Goal: Task Accomplishment & Management: Use online tool/utility

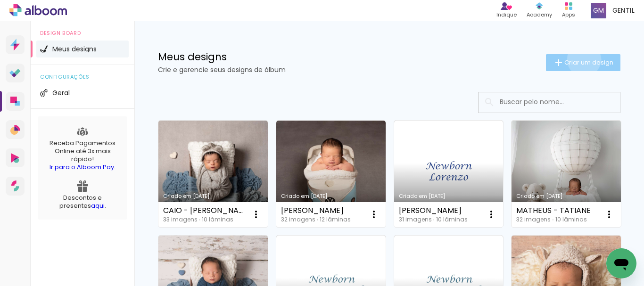
click at [575, 59] on span "Criar um design" at bounding box center [588, 62] width 49 height 6
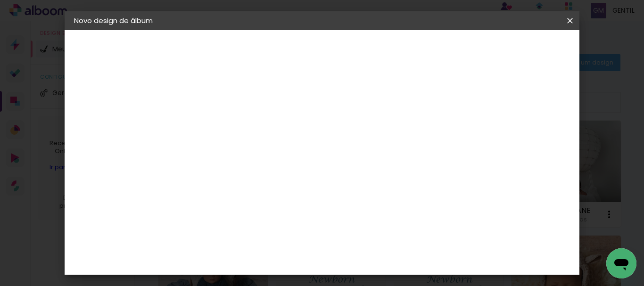
click at [228, 122] on input at bounding box center [228, 126] width 0 height 15
type input "[PERSON_NAME]"
type paper-input "[PERSON_NAME]"
click at [0, 0] on slot "Avançar" at bounding box center [0, 0] width 0 height 0
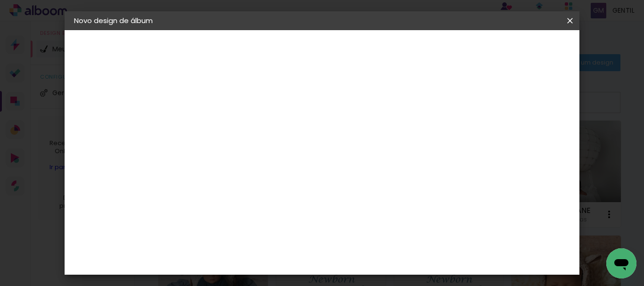
click at [0, 0] on slot "Avançar" at bounding box center [0, 0] width 0 height 0
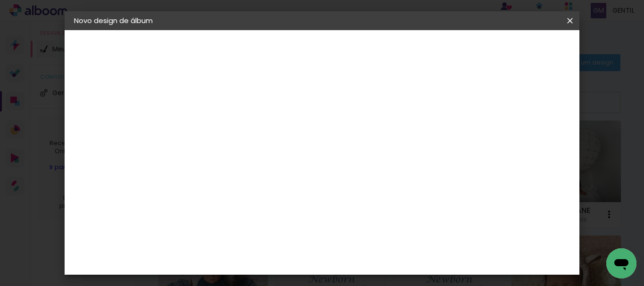
scroll to position [21, 0]
click at [370, 52] on span "Iniciar design" at bounding box center [359, 53] width 22 height 13
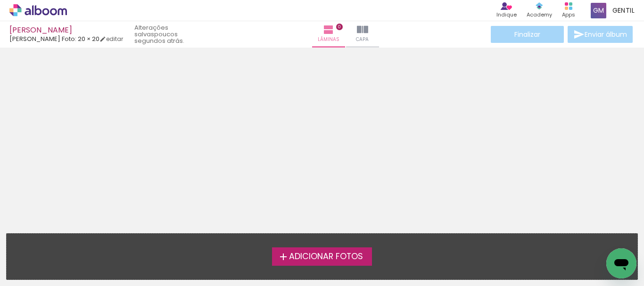
click at [322, 259] on span "Adicionar Fotos" at bounding box center [326, 257] width 74 height 8
click at [0, 0] on input "file" at bounding box center [0, 0] width 0 height 0
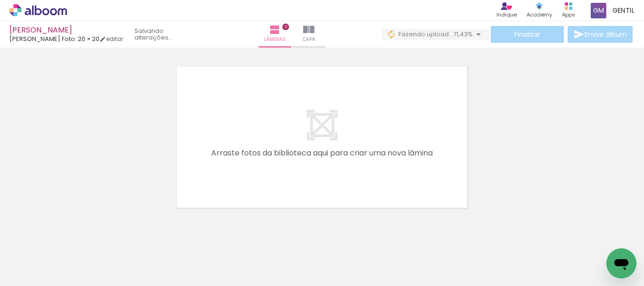
click at [34, 273] on span "Adicionar Fotos" at bounding box center [33, 273] width 28 height 10
click at [0, 0] on input "file" at bounding box center [0, 0] width 0 height 0
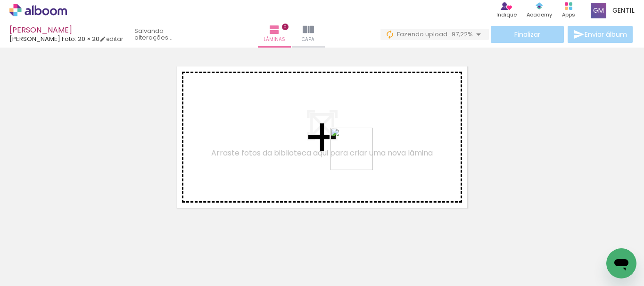
drag, startPoint x: 600, startPoint y: 262, endPoint x: 358, endPoint y: 156, distance: 264.1
click at [358, 156] on quentale-workspace at bounding box center [322, 143] width 644 height 286
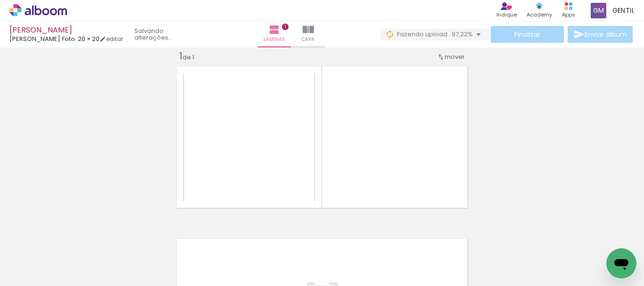
scroll to position [12, 0]
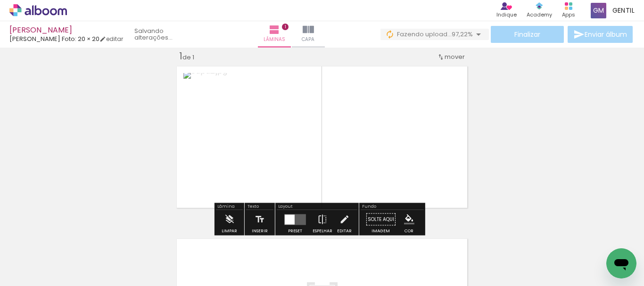
click at [294, 218] on quentale-layouter at bounding box center [295, 219] width 22 height 11
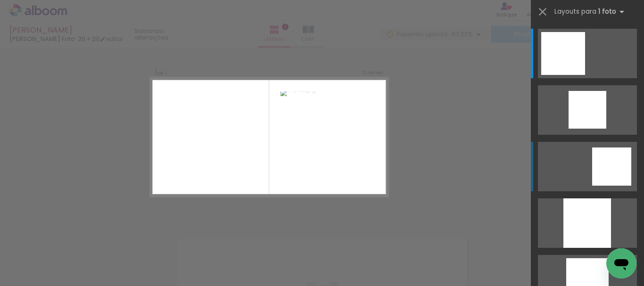
click at [607, 168] on div at bounding box center [611, 166] width 39 height 38
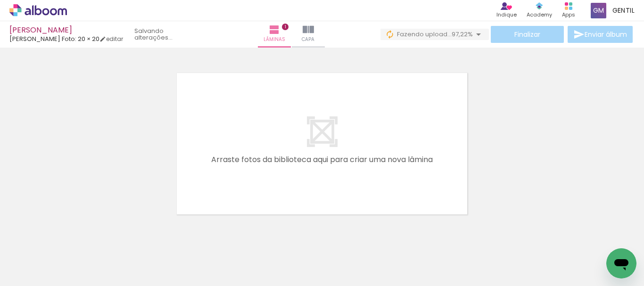
scroll to position [184, 0]
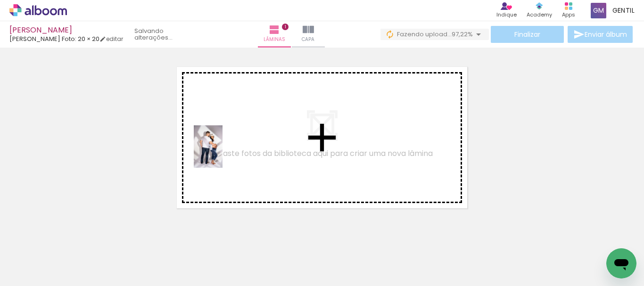
drag, startPoint x: 241, startPoint y: 257, endPoint x: 222, endPoint y: 154, distance: 104.9
click at [222, 154] on quentale-workspace at bounding box center [322, 143] width 644 height 286
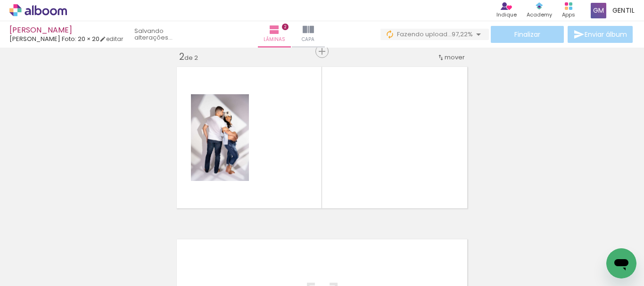
scroll to position [185, 0]
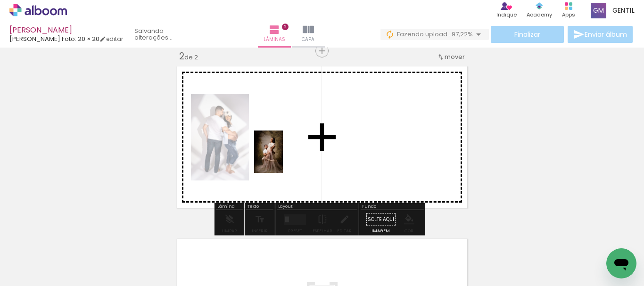
drag, startPoint x: 293, startPoint y: 260, endPoint x: 282, endPoint y: 159, distance: 101.8
click at [282, 159] on quentale-workspace at bounding box center [322, 143] width 644 height 286
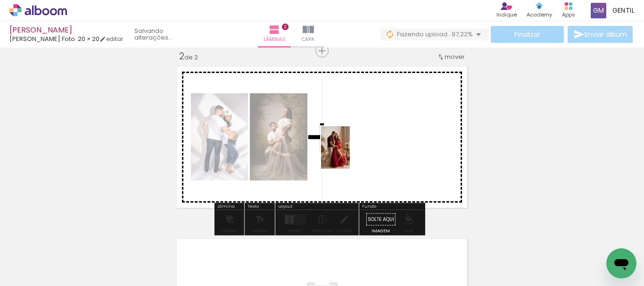
drag, startPoint x: 356, startPoint y: 260, endPoint x: 349, endPoint y: 155, distance: 105.3
click at [349, 155] on quentale-workspace at bounding box center [322, 143] width 644 height 286
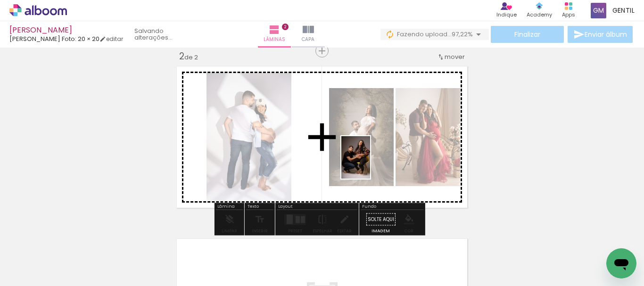
drag, startPoint x: 184, startPoint y: 259, endPoint x: 369, endPoint y: 164, distance: 208.2
click at [369, 164] on quentale-workspace at bounding box center [322, 143] width 644 height 286
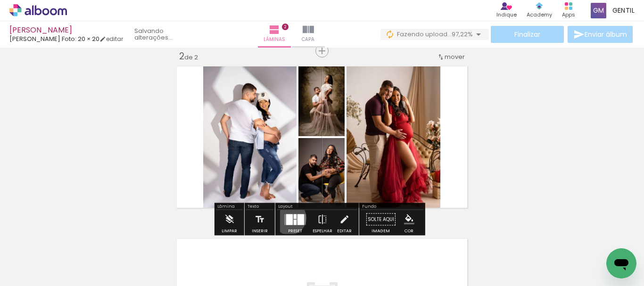
click at [287, 218] on div at bounding box center [289, 219] width 7 height 11
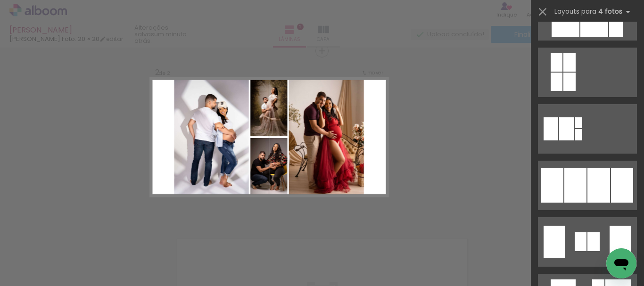
scroll to position [565, 0]
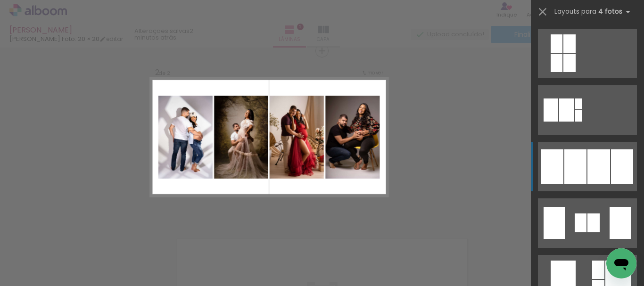
click at [565, 156] on div at bounding box center [575, 166] width 22 height 34
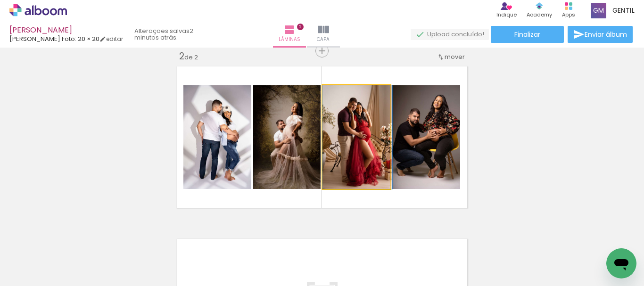
drag, startPoint x: 355, startPoint y: 154, endPoint x: 378, endPoint y: 153, distance: 23.1
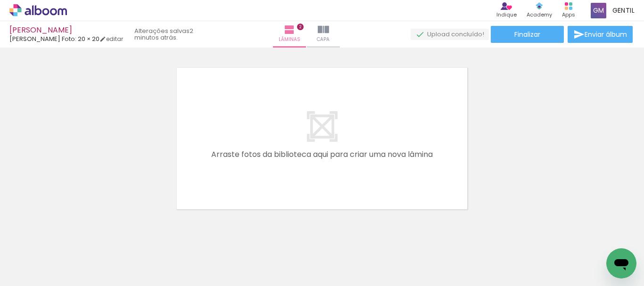
scroll to position [0, 0]
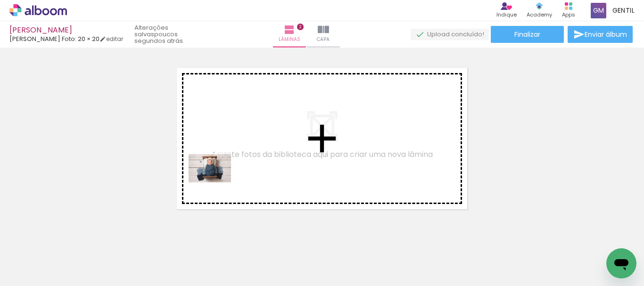
drag, startPoint x: 148, startPoint y: 259, endPoint x: 217, endPoint y: 182, distance: 102.8
click at [217, 182] on quentale-workspace at bounding box center [322, 143] width 644 height 286
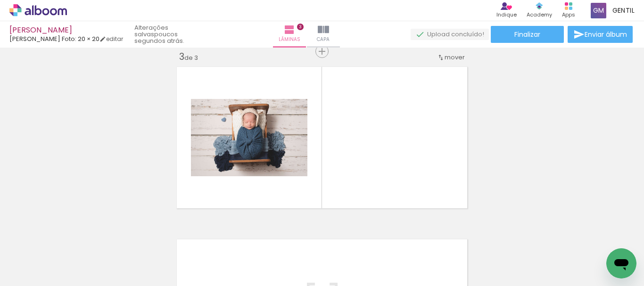
scroll to position [357, 0]
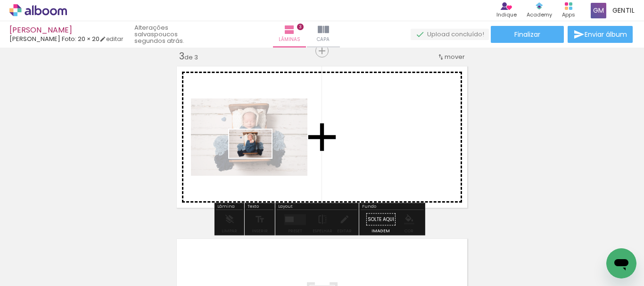
drag, startPoint x: 204, startPoint y: 261, endPoint x: 245, endPoint y: 241, distance: 46.3
click at [257, 159] on quentale-workspace at bounding box center [322, 143] width 644 height 286
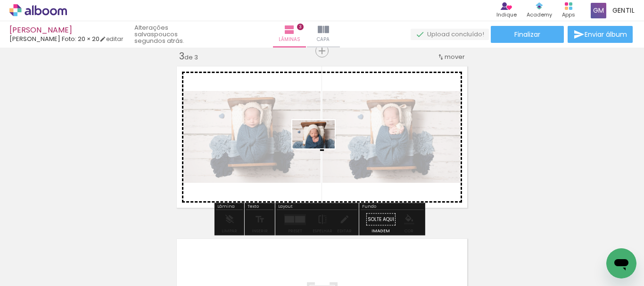
drag, startPoint x: 279, startPoint y: 214, endPoint x: 320, endPoint y: 148, distance: 77.9
click at [320, 148] on quentale-workspace at bounding box center [322, 143] width 644 height 286
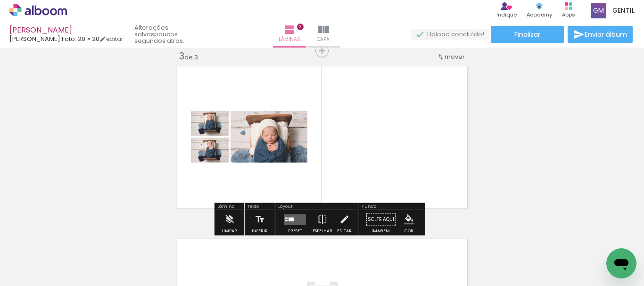
click at [289, 219] on div at bounding box center [290, 219] width 5 height 4
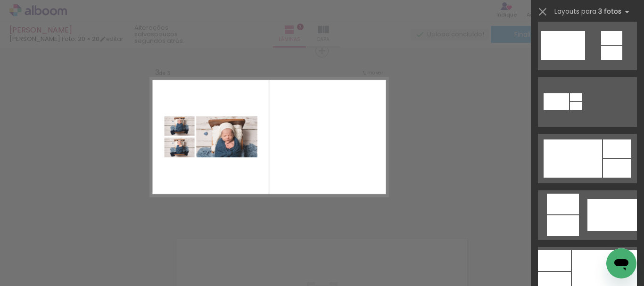
scroll to position [427, 0]
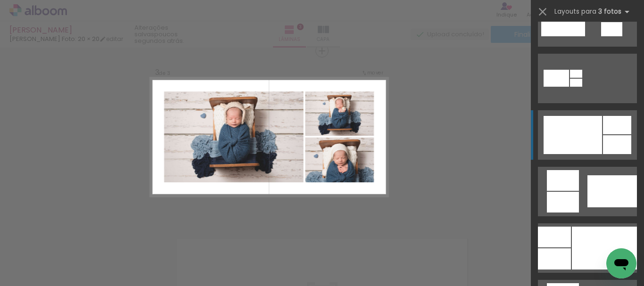
click at [577, 133] on div at bounding box center [572, 135] width 58 height 38
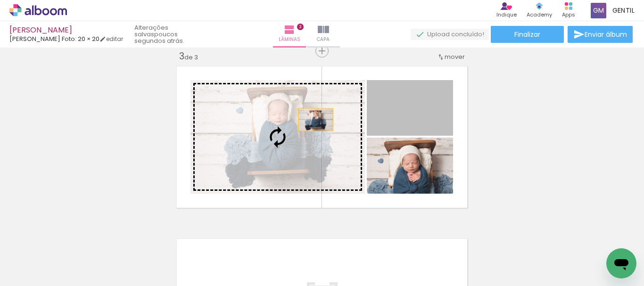
drag, startPoint x: 414, startPoint y: 119, endPoint x: 312, endPoint y: 120, distance: 101.8
click at [0, 0] on slot at bounding box center [0, 0] width 0 height 0
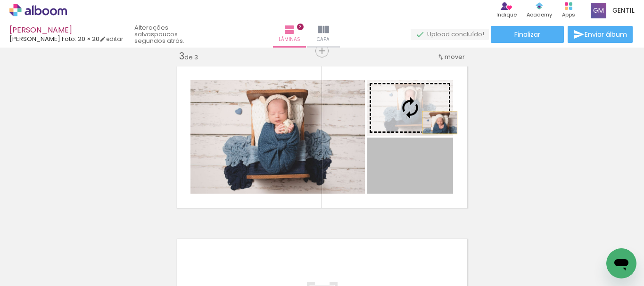
drag, startPoint x: 431, startPoint y: 179, endPoint x: 435, endPoint y: 121, distance: 58.1
click at [0, 0] on slot at bounding box center [0, 0] width 0 height 0
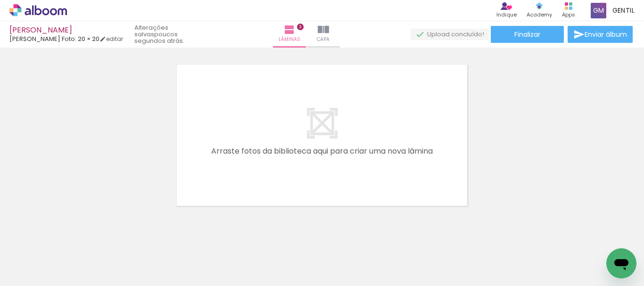
scroll to position [533, 0]
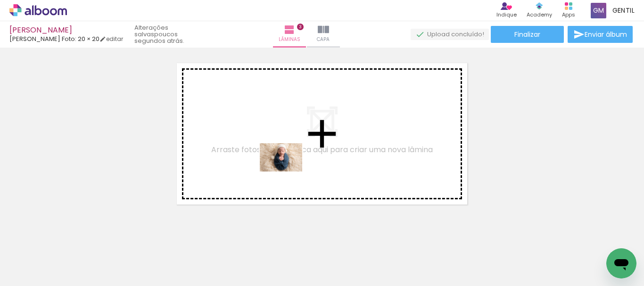
drag, startPoint x: 310, startPoint y: 254, endPoint x: 288, endPoint y: 171, distance: 85.7
click at [288, 171] on quentale-workspace at bounding box center [322, 143] width 644 height 286
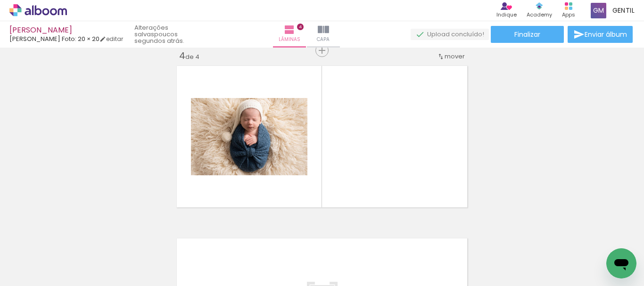
scroll to position [530, 0]
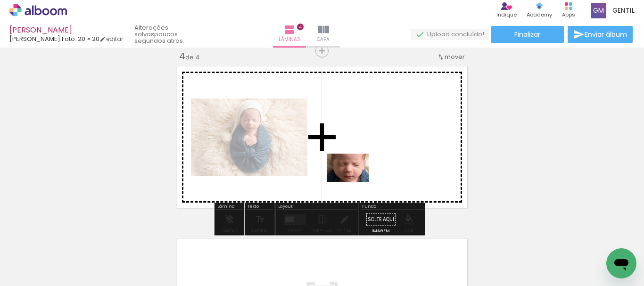
drag, startPoint x: 357, startPoint y: 257, endPoint x: 378, endPoint y: 230, distance: 34.5
click at [354, 181] on quentale-workspace at bounding box center [322, 143] width 644 height 286
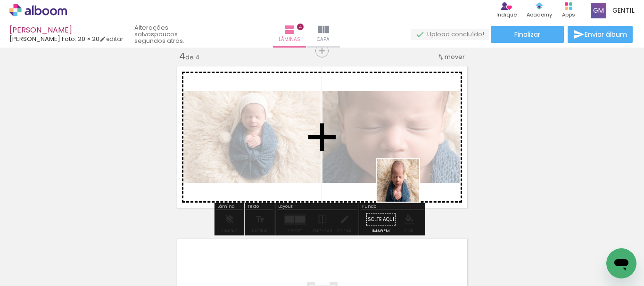
drag, startPoint x: 418, startPoint y: 254, endPoint x: 405, endPoint y: 187, distance: 67.8
click at [405, 187] on quentale-workspace at bounding box center [322, 143] width 644 height 286
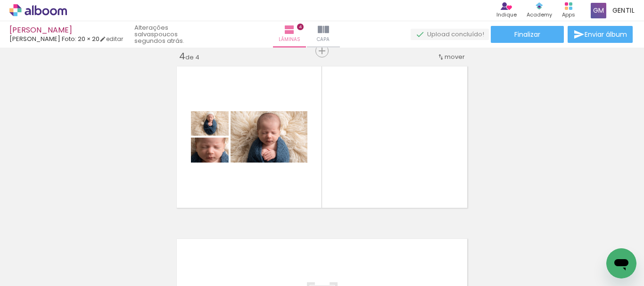
scroll to position [0, 195]
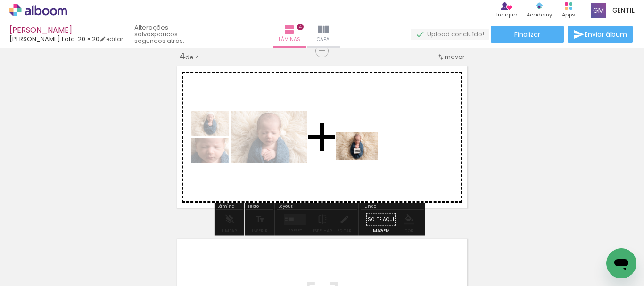
drag, startPoint x: 275, startPoint y: 254, endPoint x: 391, endPoint y: 239, distance: 117.3
click at [363, 162] on quentale-workspace at bounding box center [322, 143] width 644 height 286
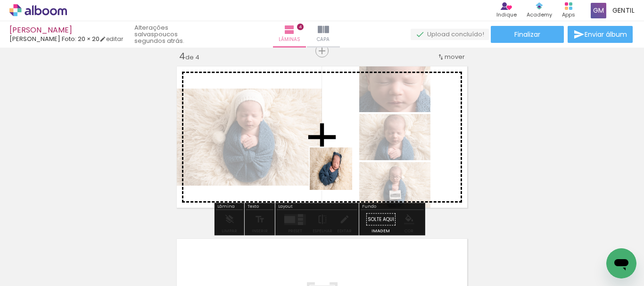
drag, startPoint x: 421, startPoint y: 260, endPoint x: 336, endPoint y: 174, distance: 120.6
click at [336, 174] on quentale-workspace at bounding box center [322, 143] width 644 height 286
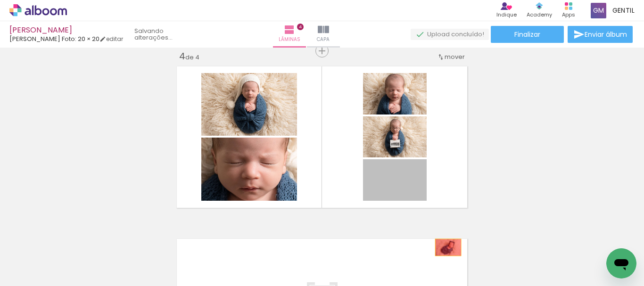
drag, startPoint x: 411, startPoint y: 185, endPoint x: 443, endPoint y: 247, distance: 70.6
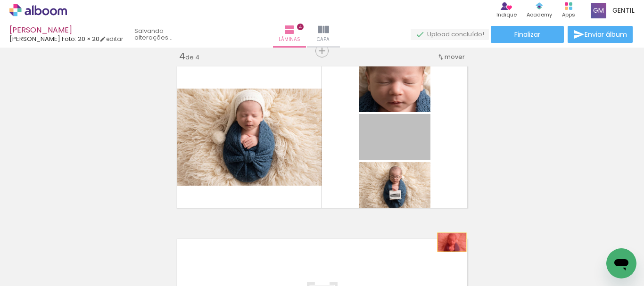
drag, startPoint x: 415, startPoint y: 145, endPoint x: 440, endPoint y: 233, distance: 91.2
click at [447, 242] on quentale-workspace at bounding box center [322, 143] width 644 height 286
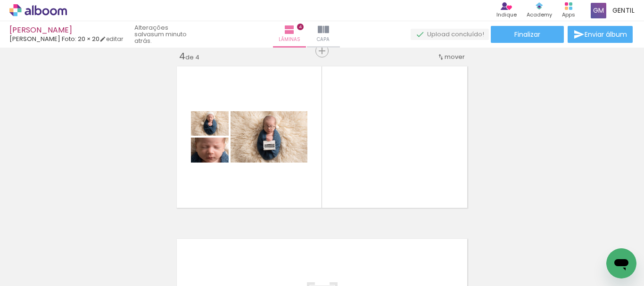
scroll to position [0, 643]
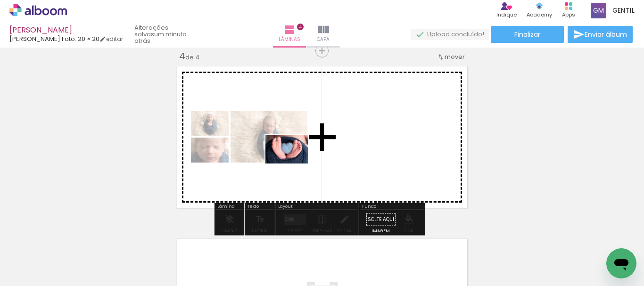
drag, startPoint x: 407, startPoint y: 256, endPoint x: 360, endPoint y: 231, distance: 53.5
click at [293, 164] on quentale-workspace at bounding box center [322, 143] width 644 height 286
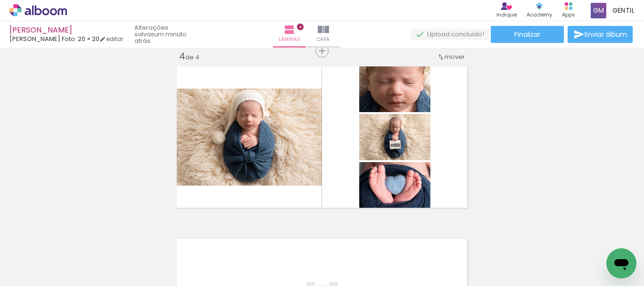
scroll to position [0, 162]
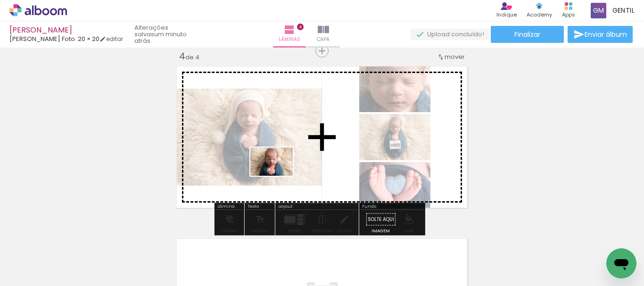
drag, startPoint x: 252, startPoint y: 259, endPoint x: 278, endPoint y: 175, distance: 87.5
click at [278, 175] on quentale-workspace at bounding box center [322, 143] width 644 height 286
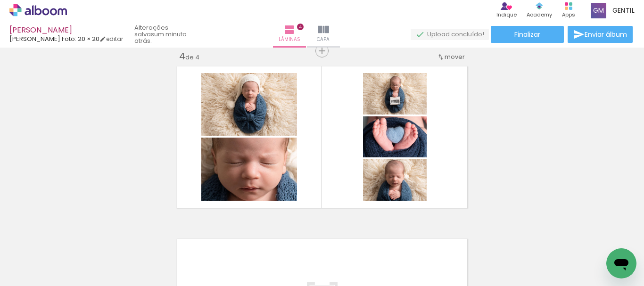
scroll to position [0, 302]
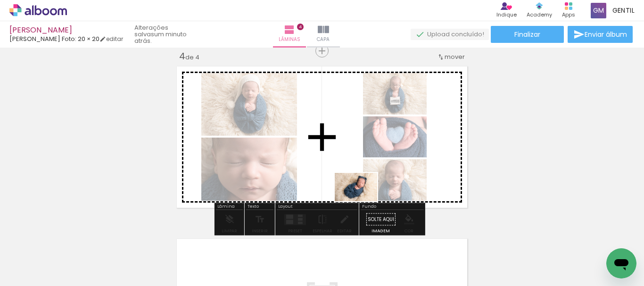
drag, startPoint x: 326, startPoint y: 268, endPoint x: 363, endPoint y: 201, distance: 76.5
click at [363, 201] on quentale-workspace at bounding box center [322, 143] width 644 height 286
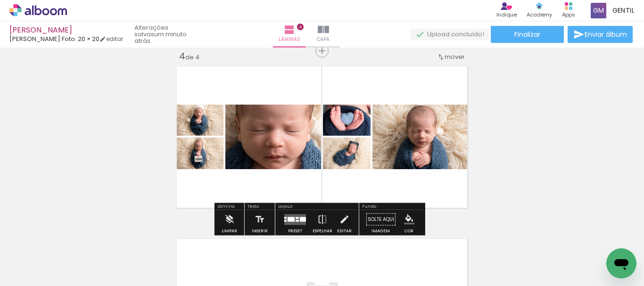
click at [293, 215] on quentale-layouter at bounding box center [295, 219] width 22 height 11
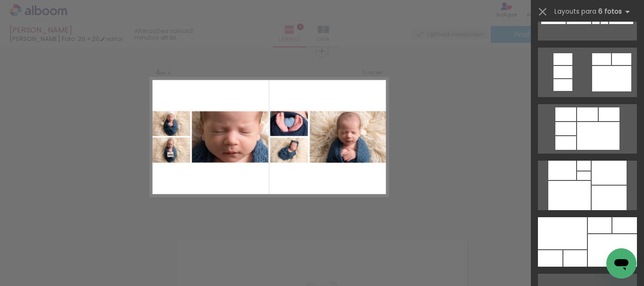
scroll to position [678, 0]
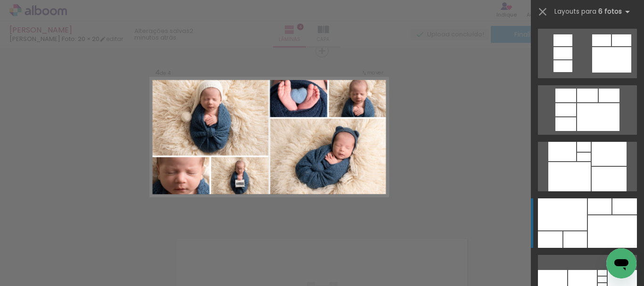
click at [587, 226] on div at bounding box center [611, 231] width 49 height 33
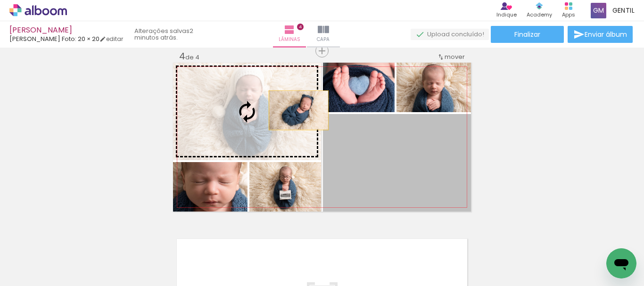
drag, startPoint x: 439, startPoint y: 175, endPoint x: 293, endPoint y: 110, distance: 159.2
click at [0, 0] on slot at bounding box center [0, 0] width 0 height 0
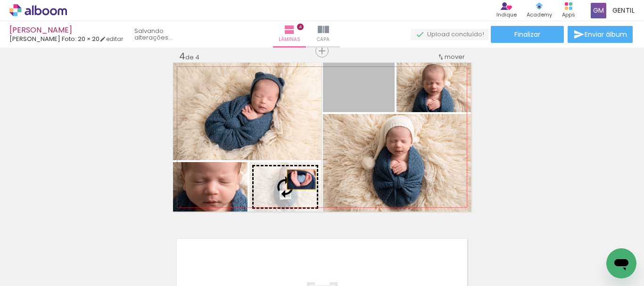
drag, startPoint x: 354, startPoint y: 98, endPoint x: 300, endPoint y: 182, distance: 99.7
click at [0, 0] on slot at bounding box center [0, 0] width 0 height 0
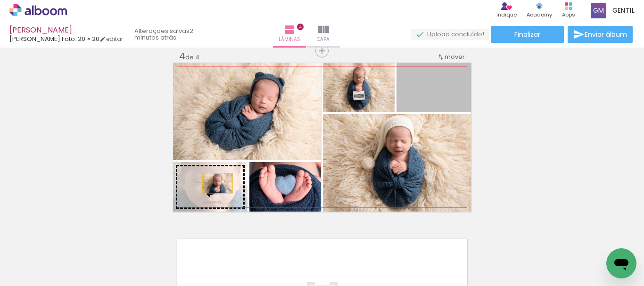
drag, startPoint x: 441, startPoint y: 97, endPoint x: 214, endPoint y: 183, distance: 243.5
click at [0, 0] on slot at bounding box center [0, 0] width 0 height 0
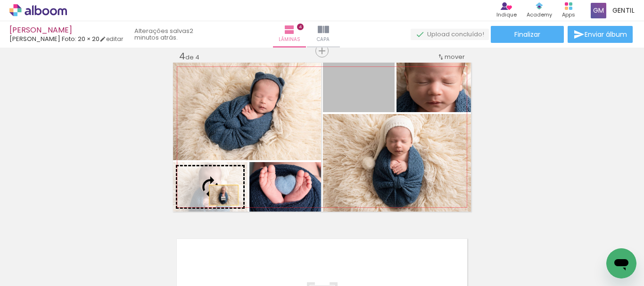
drag, startPoint x: 383, startPoint y: 92, endPoint x: 220, endPoint y: 195, distance: 192.7
click at [0, 0] on slot at bounding box center [0, 0] width 0 height 0
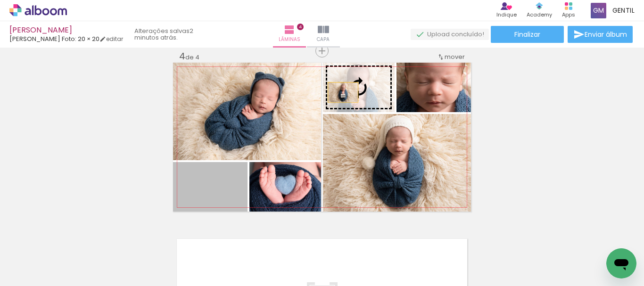
drag, startPoint x: 231, startPoint y: 194, endPoint x: 339, endPoint y: 92, distance: 148.0
click at [0, 0] on slot at bounding box center [0, 0] width 0 height 0
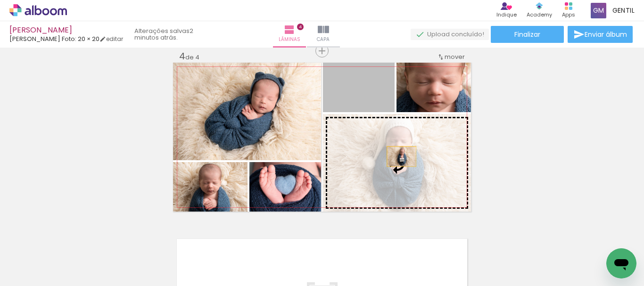
drag, startPoint x: 377, startPoint y: 103, endPoint x: 398, endPoint y: 156, distance: 57.1
click at [0, 0] on slot at bounding box center [0, 0] width 0 height 0
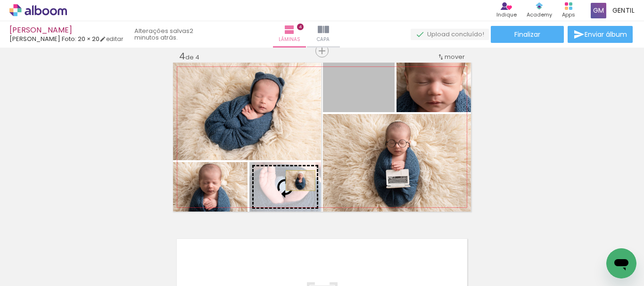
drag, startPoint x: 375, startPoint y: 103, endPoint x: 299, endPoint y: 181, distance: 109.6
click at [0, 0] on slot at bounding box center [0, 0] width 0 height 0
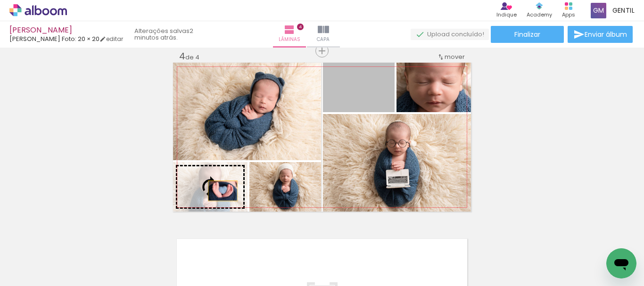
drag, startPoint x: 344, startPoint y: 107, endPoint x: 215, endPoint y: 194, distance: 155.5
click at [0, 0] on slot at bounding box center [0, 0] width 0 height 0
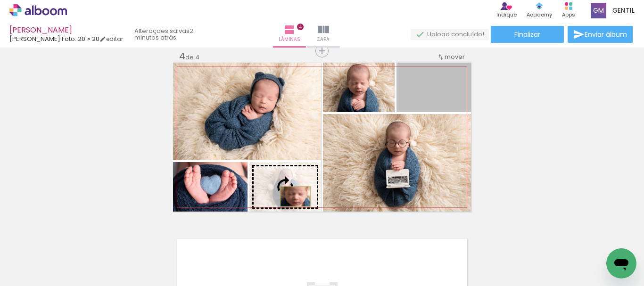
drag, startPoint x: 426, startPoint y: 98, endPoint x: 292, endPoint y: 197, distance: 167.4
click at [0, 0] on slot at bounding box center [0, 0] width 0 height 0
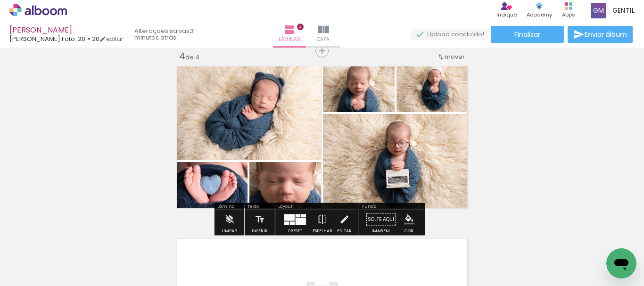
click at [277, 220] on div "Preset Espelhar Editar" at bounding box center [317, 222] width 81 height 24
click at [284, 221] on quentale-layouter at bounding box center [295, 219] width 22 height 11
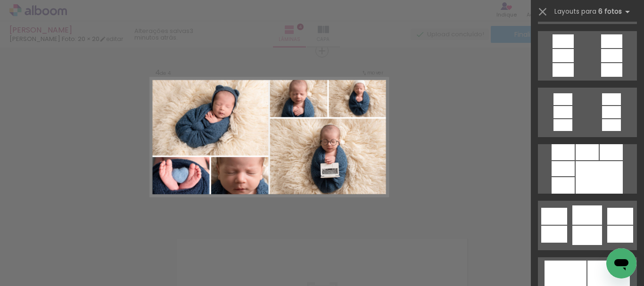
scroll to position [2368, 0]
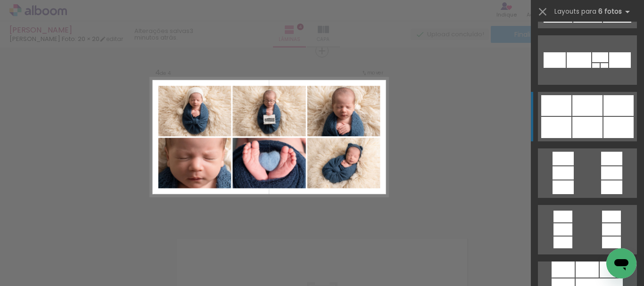
click at [592, 116] on quentale-layouter at bounding box center [587, 116] width 99 height 49
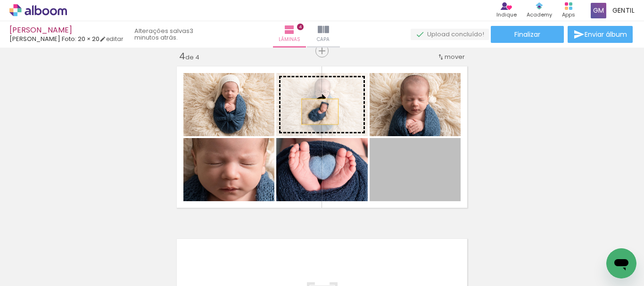
drag, startPoint x: 412, startPoint y: 176, endPoint x: 316, endPoint y: 112, distance: 115.4
click at [0, 0] on slot at bounding box center [0, 0] width 0 height 0
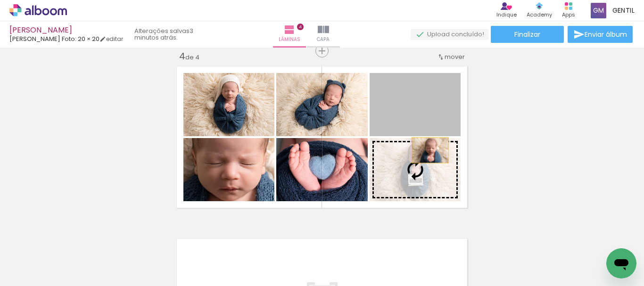
drag, startPoint x: 420, startPoint y: 122, endPoint x: 427, endPoint y: 155, distance: 34.1
click at [0, 0] on slot at bounding box center [0, 0] width 0 height 0
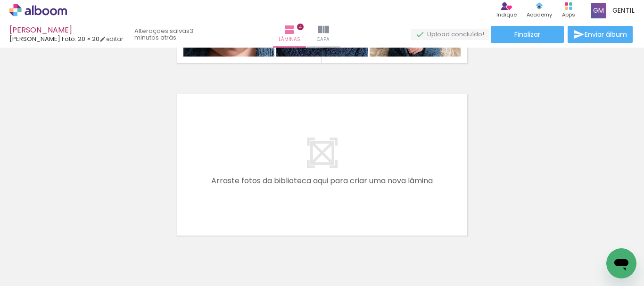
scroll to position [689, 0]
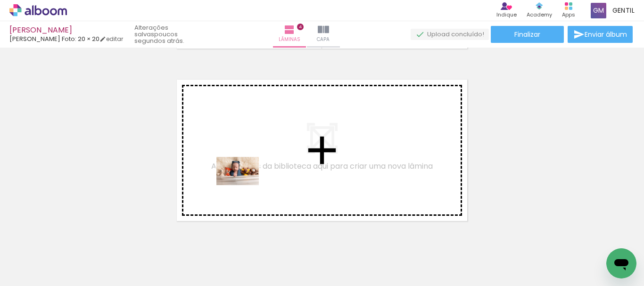
drag, startPoint x: 222, startPoint y: 254, endPoint x: 244, endPoint y: 185, distance: 72.8
click at [244, 185] on quentale-workspace at bounding box center [322, 143] width 644 height 286
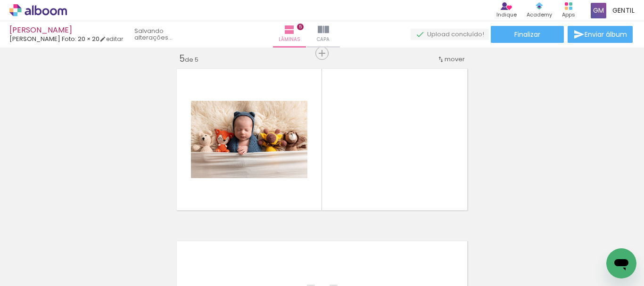
scroll to position [702, 0]
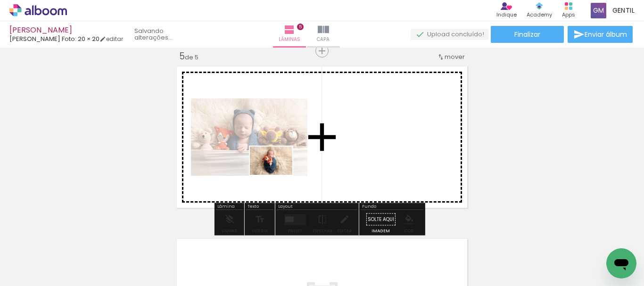
drag, startPoint x: 282, startPoint y: 205, endPoint x: 278, endPoint y: 175, distance: 30.4
click at [278, 175] on quentale-workspace at bounding box center [322, 143] width 644 height 286
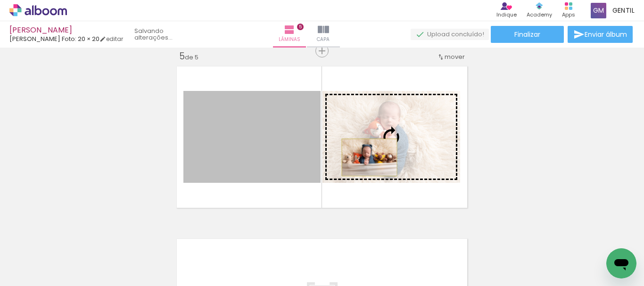
drag, startPoint x: 250, startPoint y: 152, endPoint x: 366, endPoint y: 157, distance: 116.0
click at [0, 0] on slot at bounding box center [0, 0] width 0 height 0
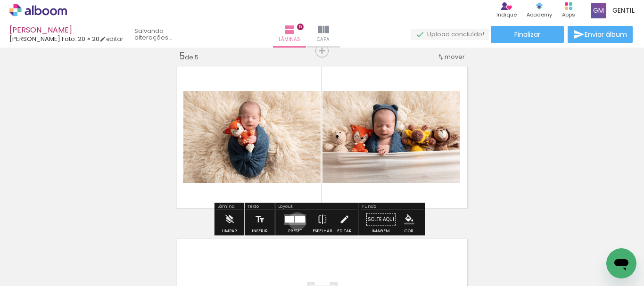
click at [295, 221] on div at bounding box center [300, 219] width 10 height 7
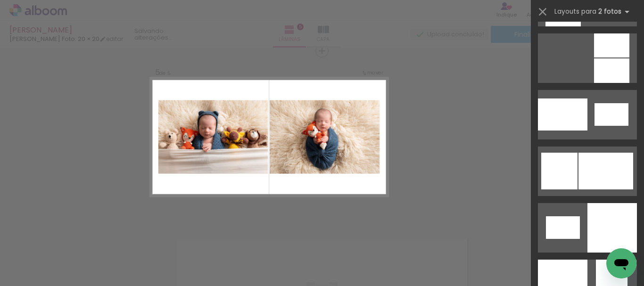
scroll to position [1146, 0]
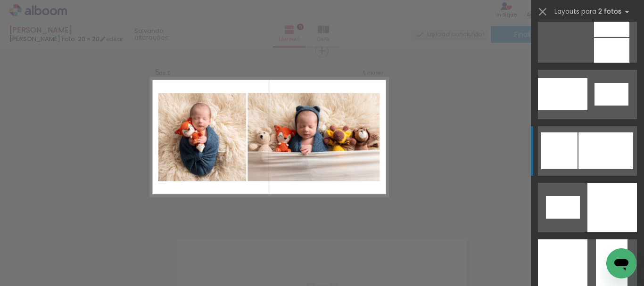
click at [602, 142] on div at bounding box center [605, 150] width 55 height 37
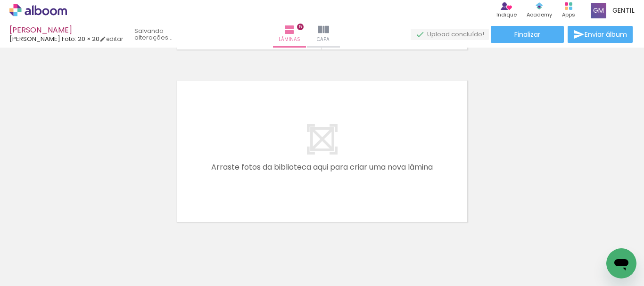
scroll to position [865, 0]
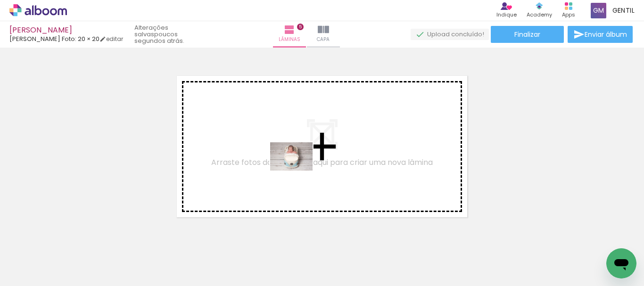
drag, startPoint x: 385, startPoint y: 266, endPoint x: 298, endPoint y: 171, distance: 129.1
click at [298, 171] on quentale-workspace at bounding box center [322, 143] width 644 height 286
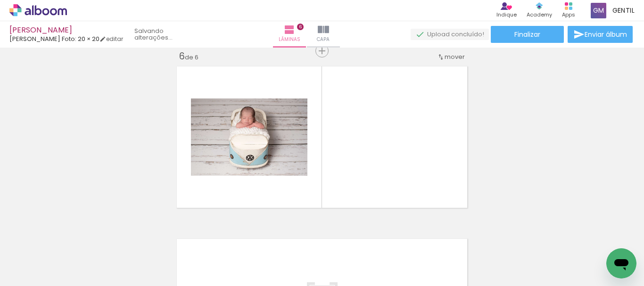
scroll to position [0, 490]
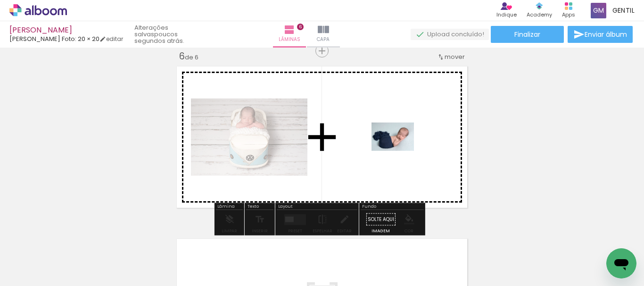
drag, startPoint x: 293, startPoint y: 262, endPoint x: 400, endPoint y: 237, distance: 109.5
click at [399, 153] on quentale-workspace at bounding box center [322, 143] width 644 height 286
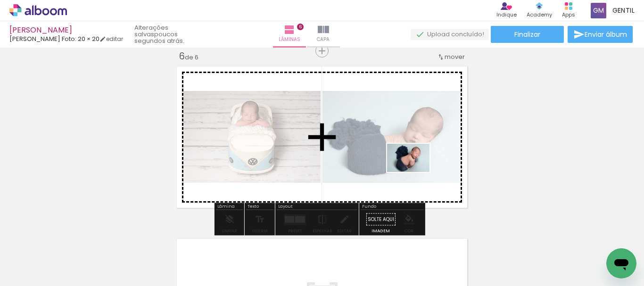
drag, startPoint x: 446, startPoint y: 262, endPoint x: 415, endPoint y: 172, distance: 95.6
click at [415, 172] on quentale-workspace at bounding box center [322, 143] width 644 height 286
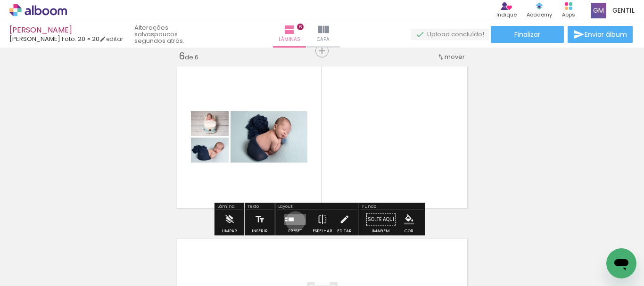
click at [293, 221] on quentale-layouter at bounding box center [295, 219] width 22 height 11
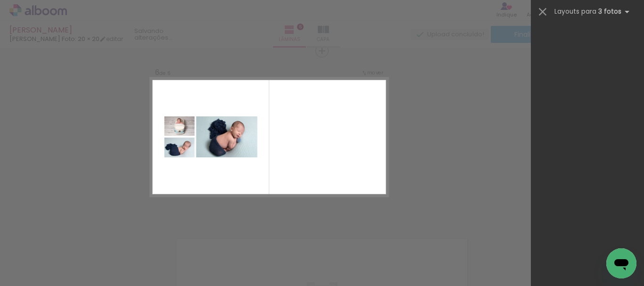
scroll to position [0, 0]
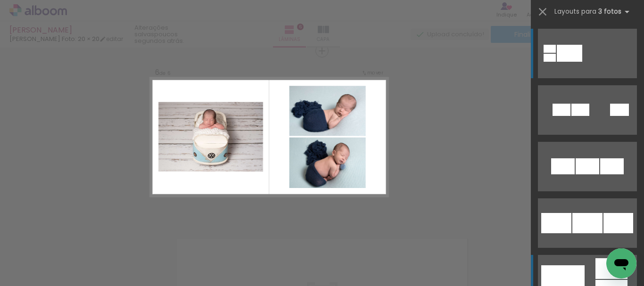
click at [572, 269] on div at bounding box center [562, 279] width 43 height 29
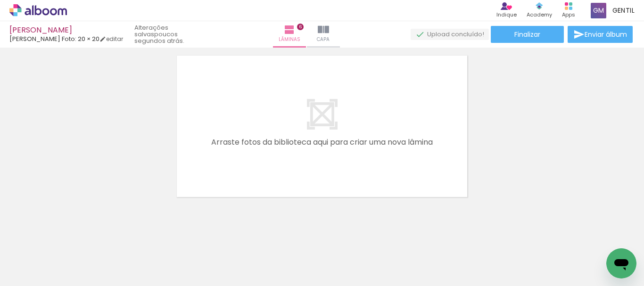
scroll to position [1064, 0]
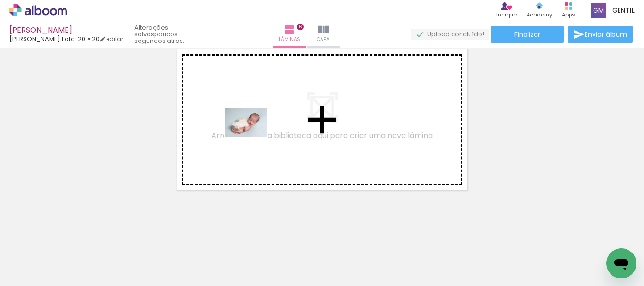
drag, startPoint x: 251, startPoint y: 256, endPoint x: 351, endPoint y: 246, distance: 100.8
click at [253, 139] on quentale-workspace at bounding box center [322, 143] width 644 height 286
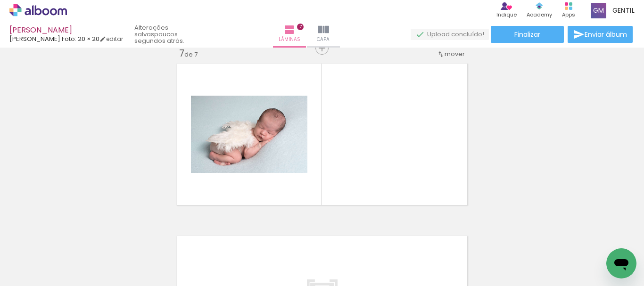
scroll to position [1047, 0]
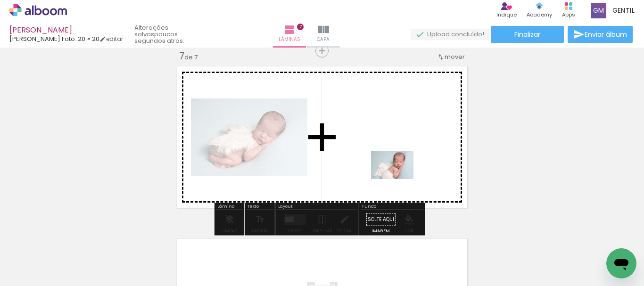
drag, startPoint x: 410, startPoint y: 268, endPoint x: 361, endPoint y: 253, distance: 50.5
click at [396, 182] on quentale-workspace at bounding box center [322, 143] width 644 height 286
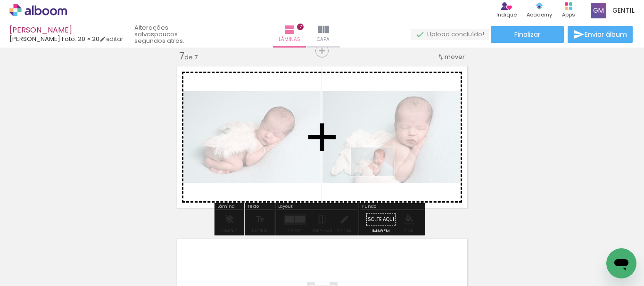
drag, startPoint x: 396, startPoint y: 260, endPoint x: 390, endPoint y: 206, distance: 54.1
click at [379, 176] on quentale-workspace at bounding box center [322, 143] width 644 height 286
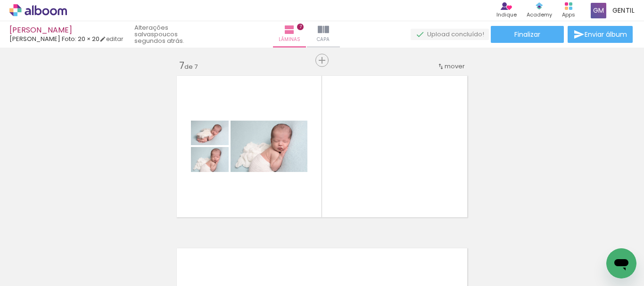
scroll to position [1053, 0]
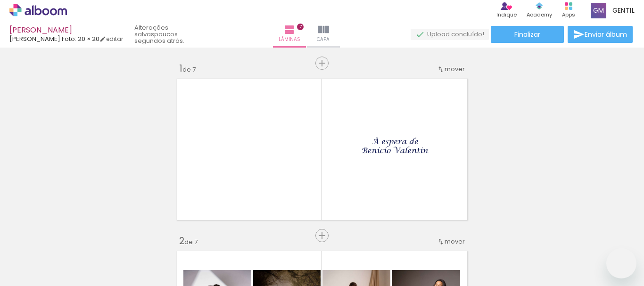
drag, startPoint x: 0, startPoint y: 0, endPoint x: 334, endPoint y: 245, distance: 414.9
click at [304, 163] on quentale-workspace at bounding box center [322, 143] width 644 height 286
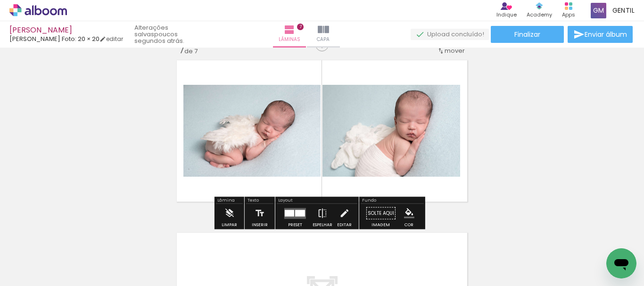
scroll to position [0, 490]
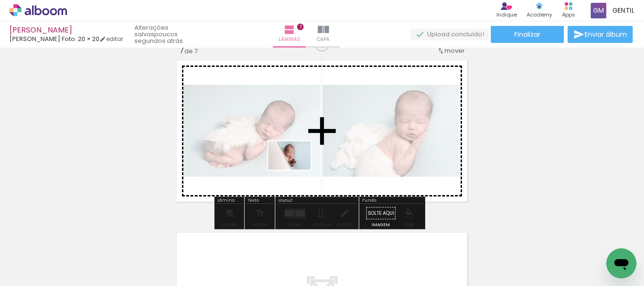
drag, startPoint x: 338, startPoint y: 252, endPoint x: 432, endPoint y: 247, distance: 94.3
click at [296, 170] on quentale-workspace at bounding box center [322, 143] width 644 height 286
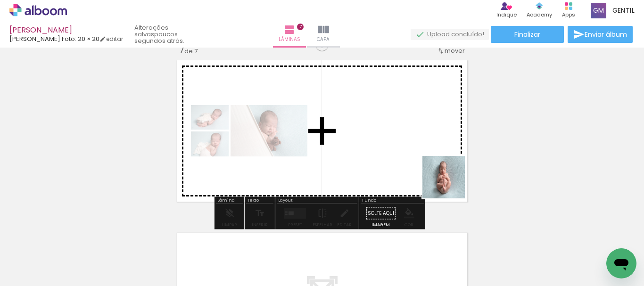
drag, startPoint x: 501, startPoint y: 262, endPoint x: 450, endPoint y: 183, distance: 94.3
click at [450, 183] on quentale-workspace at bounding box center [322, 143] width 644 height 286
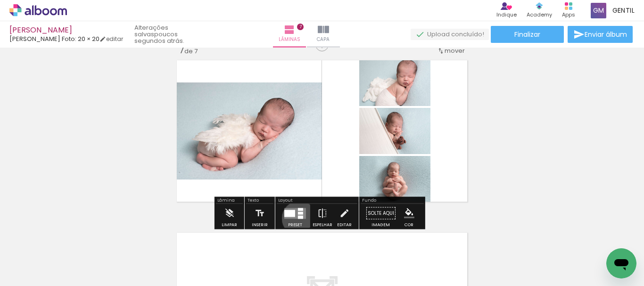
click at [298, 218] on div at bounding box center [300, 216] width 5 height 3
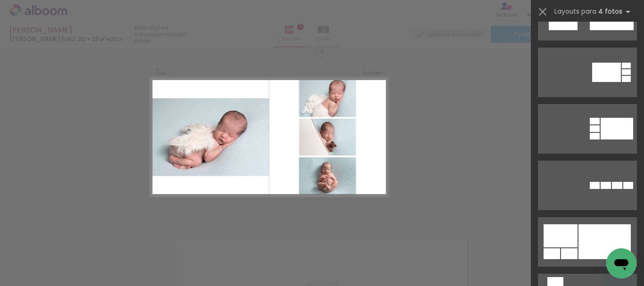
scroll to position [1809, 0]
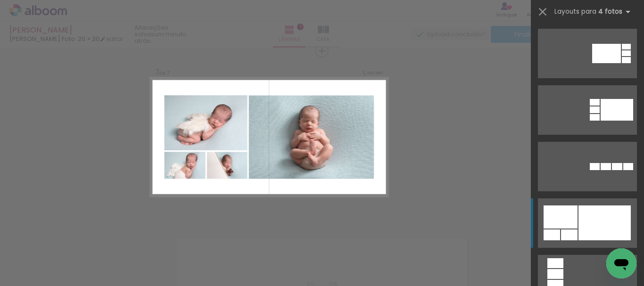
click at [608, 224] on div at bounding box center [604, 222] width 52 height 35
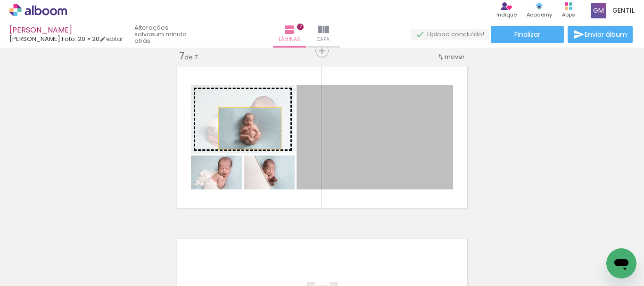
drag, startPoint x: 411, startPoint y: 171, endPoint x: 246, endPoint y: 129, distance: 169.7
click at [0, 0] on slot at bounding box center [0, 0] width 0 height 0
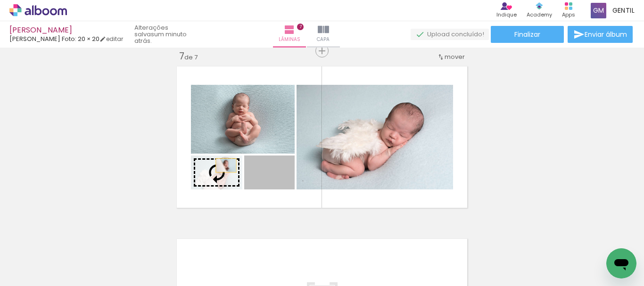
drag, startPoint x: 285, startPoint y: 179, endPoint x: 222, endPoint y: 165, distance: 63.6
click at [0, 0] on slot at bounding box center [0, 0] width 0 height 0
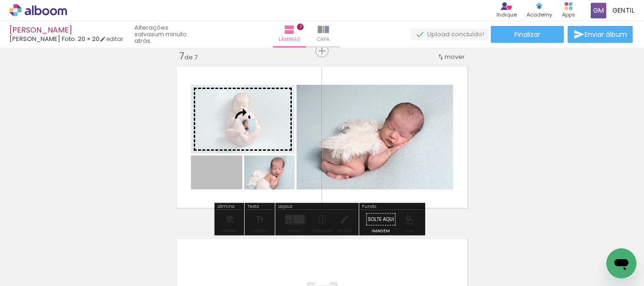
drag, startPoint x: 219, startPoint y: 183, endPoint x: 276, endPoint y: 134, distance: 75.8
click at [0, 0] on slot at bounding box center [0, 0] width 0 height 0
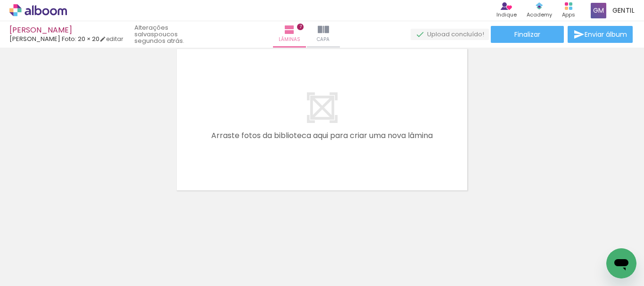
scroll to position [0, 854]
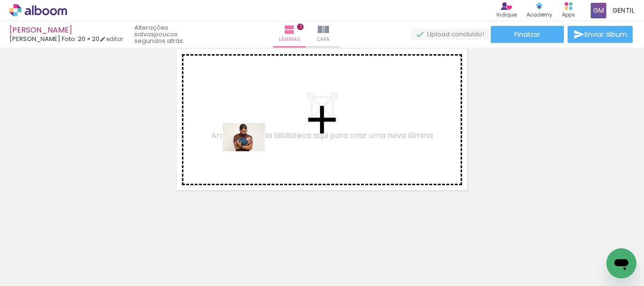
drag, startPoint x: 252, startPoint y: 256, endPoint x: 251, endPoint y: 149, distance: 106.9
click at [251, 149] on quentale-workspace at bounding box center [322, 143] width 644 height 286
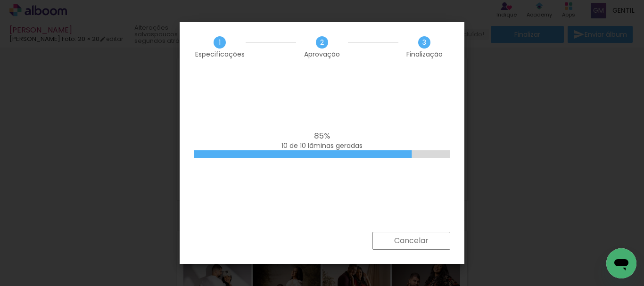
scroll to position [0, 612]
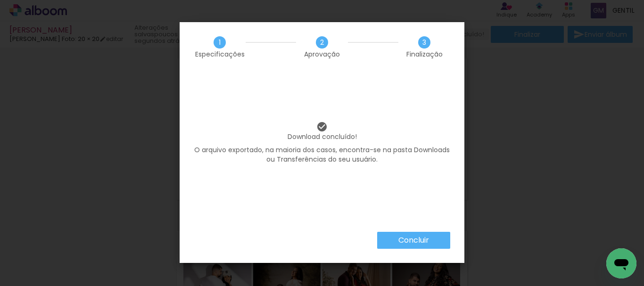
scroll to position [0, 612]
click at [0, 0] on slot "Concluir" at bounding box center [0, 0] width 0 height 0
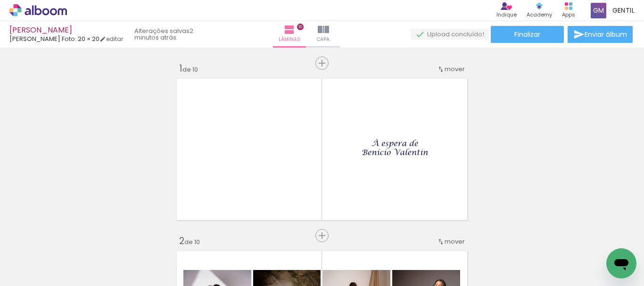
scroll to position [0, 612]
